Goal: Transaction & Acquisition: Purchase product/service

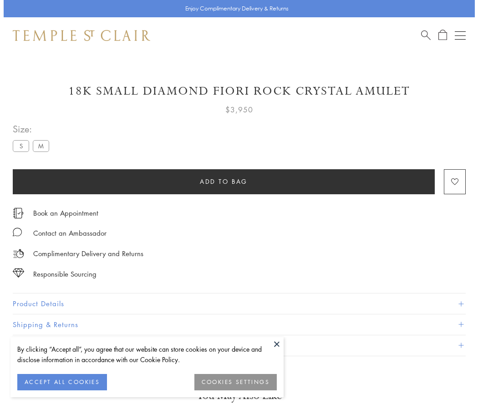
scroll to position [9, 0]
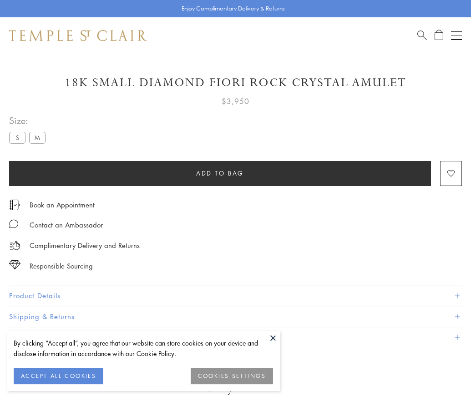
click at [220, 173] on span "Add to bag" at bounding box center [220, 173] width 48 height 10
